Goal: Find specific page/section

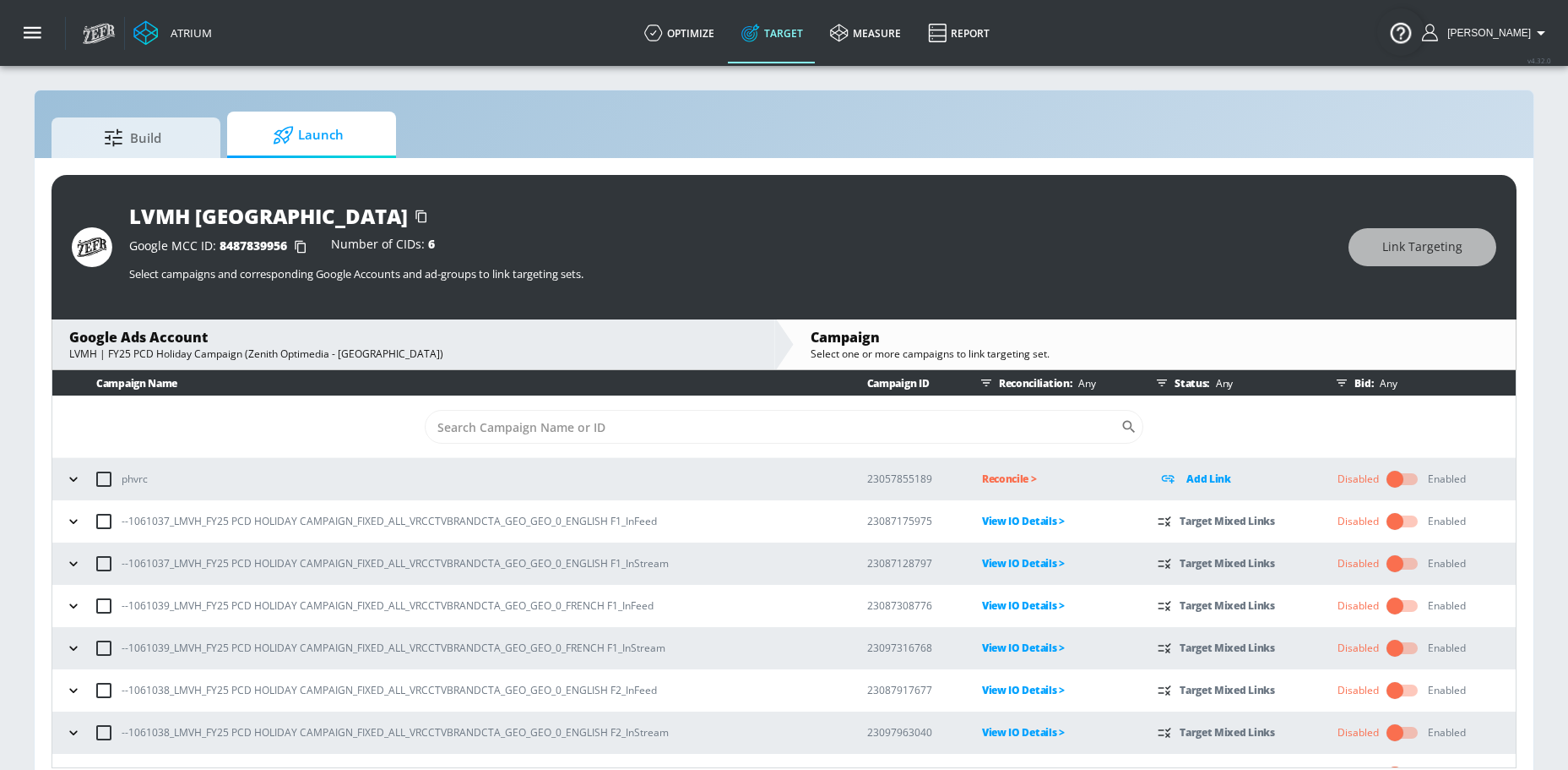
scroll to position [76, 0]
